Goal: Task Accomplishment & Management: Manage account settings

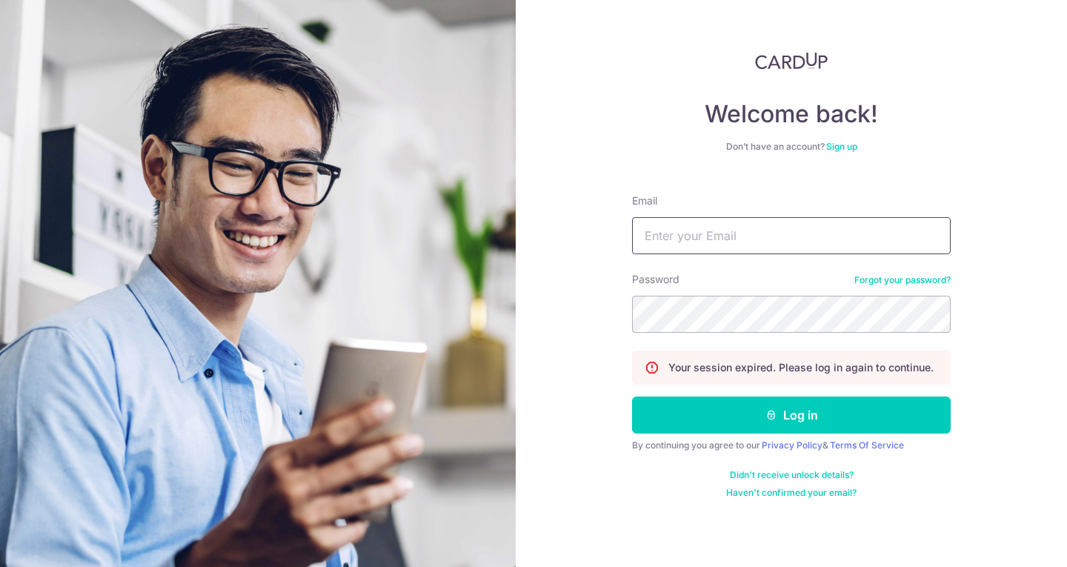
click at [779, 237] on input "Email" at bounding box center [791, 235] width 319 height 37
type input "[EMAIL_ADDRESS][DOMAIN_NAME]"
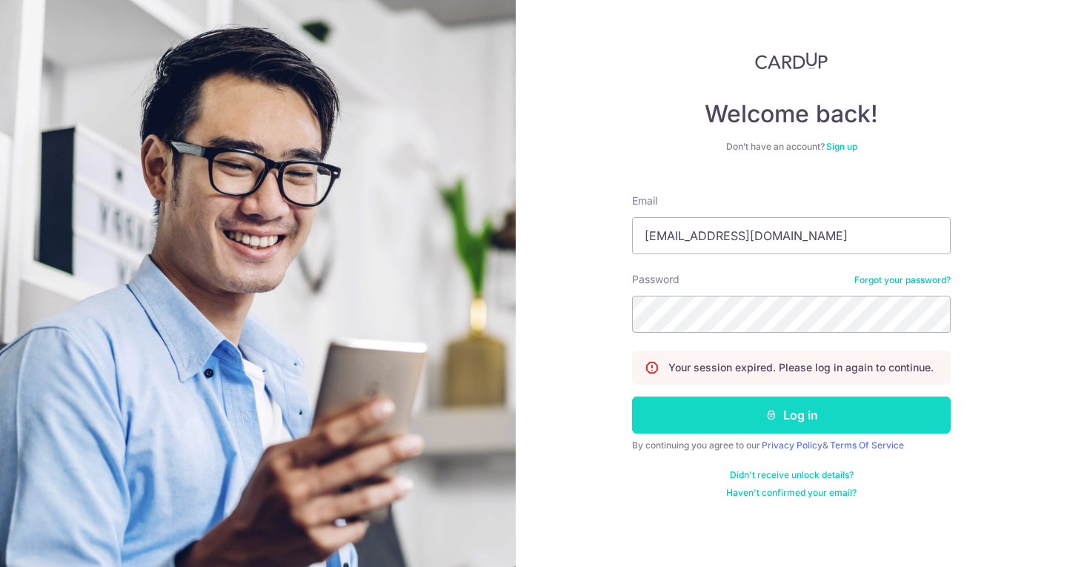
click at [714, 414] on button "Log in" at bounding box center [791, 414] width 319 height 37
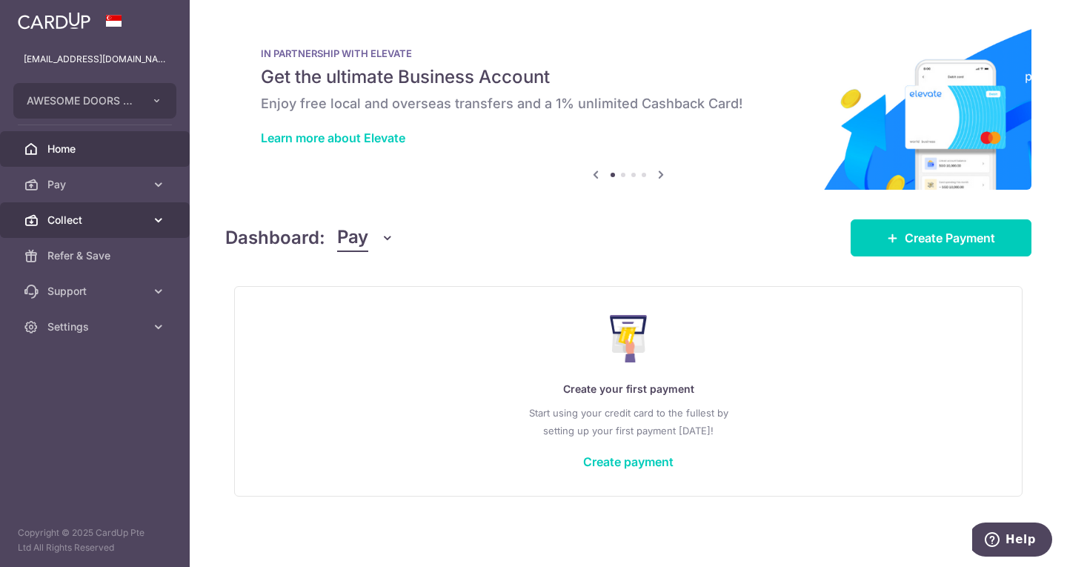
click at [104, 225] on span "Collect" at bounding box center [96, 220] width 98 height 15
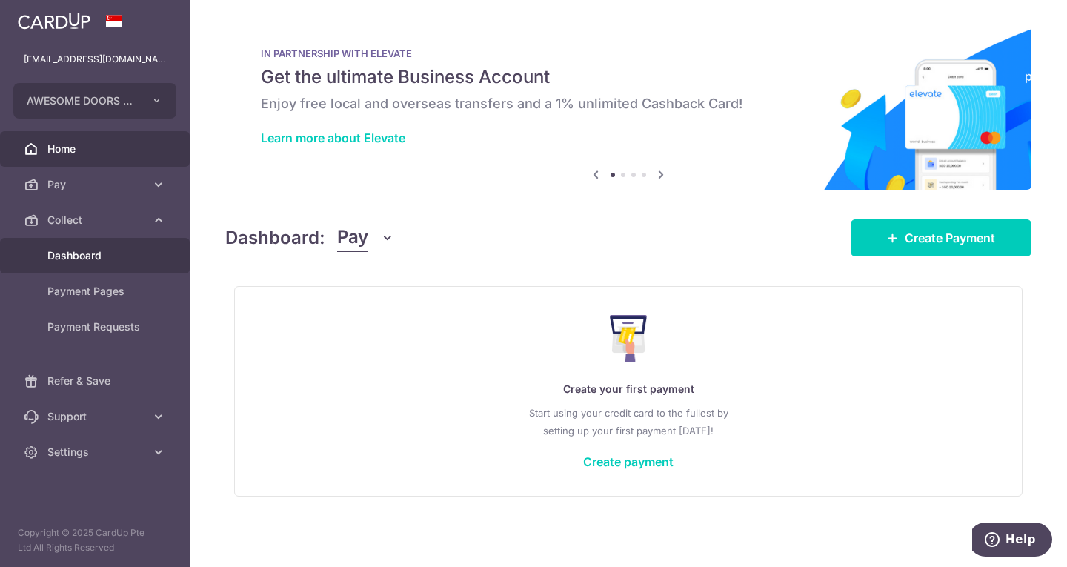
click at [75, 253] on span "Dashboard" at bounding box center [96, 255] width 98 height 15
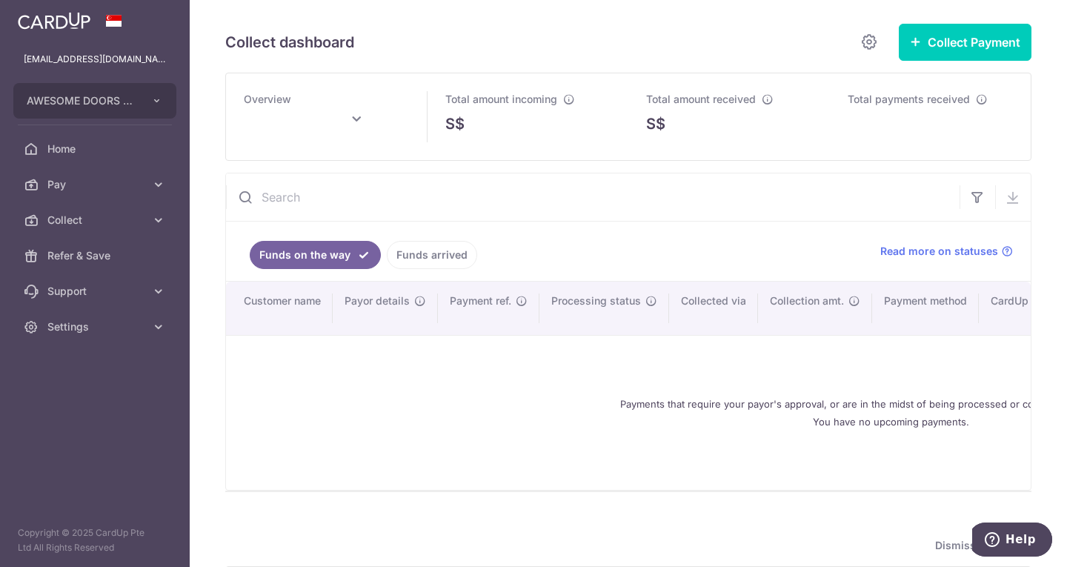
click at [433, 262] on link "Funds arrived" at bounding box center [432, 255] width 90 height 28
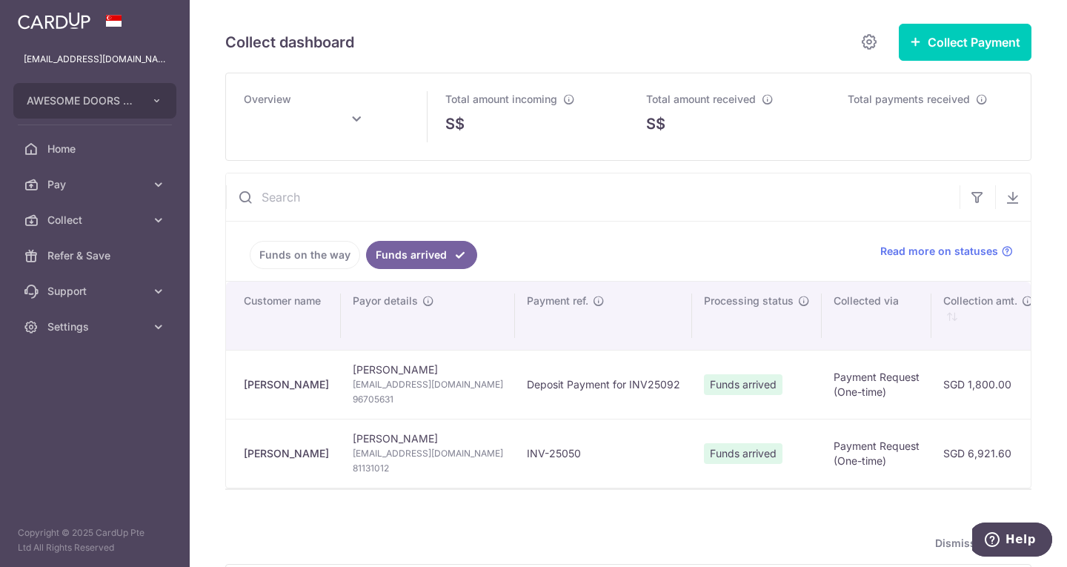
type input "[DATE]"
